Goal: Navigation & Orientation: Find specific page/section

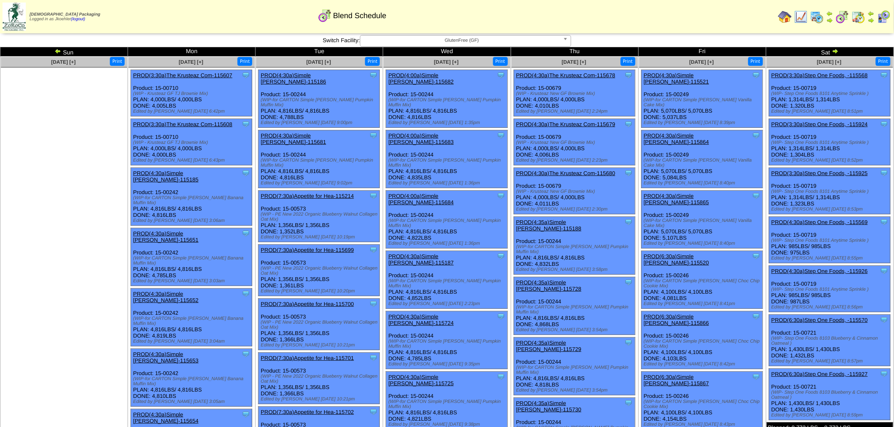
click at [789, 21] on img at bounding box center [785, 17] width 14 height 14
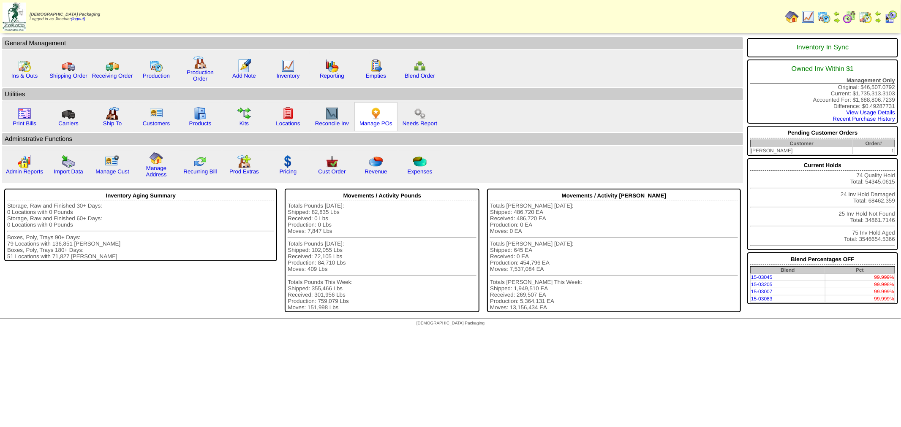
click at [369, 114] on img at bounding box center [376, 114] width 14 height 14
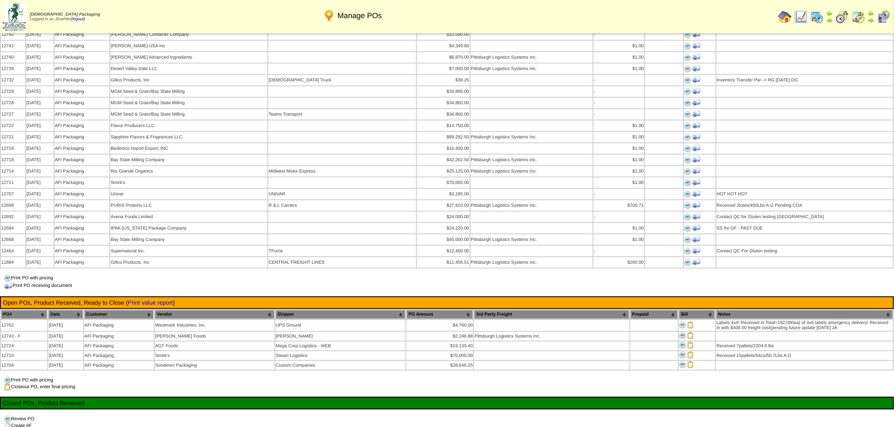
scroll to position [657, 0]
